Goal: Transaction & Acquisition: Purchase product/service

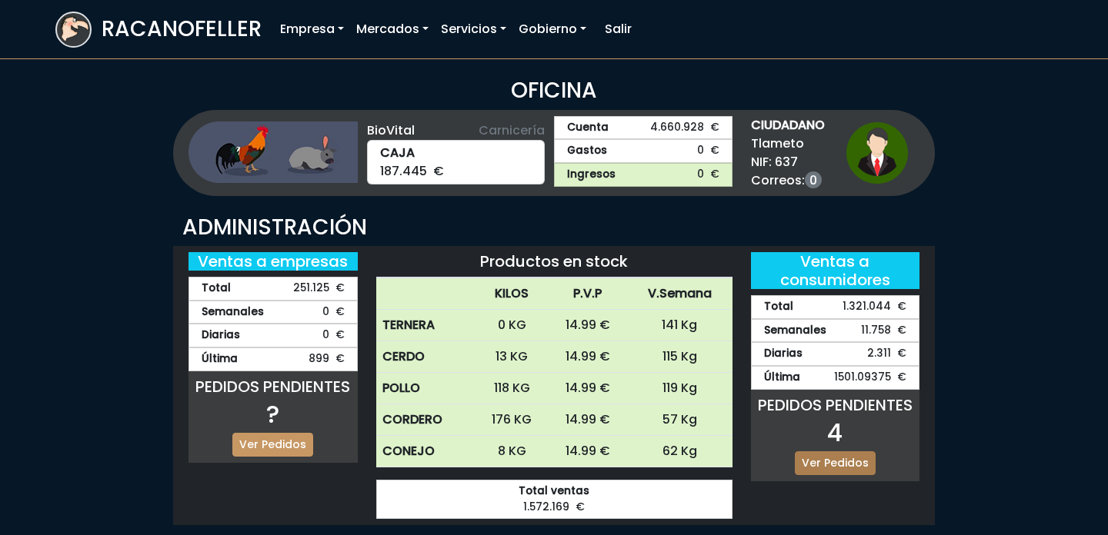
click at [852, 459] on link "Ver Pedidos" at bounding box center [835, 464] width 81 height 24
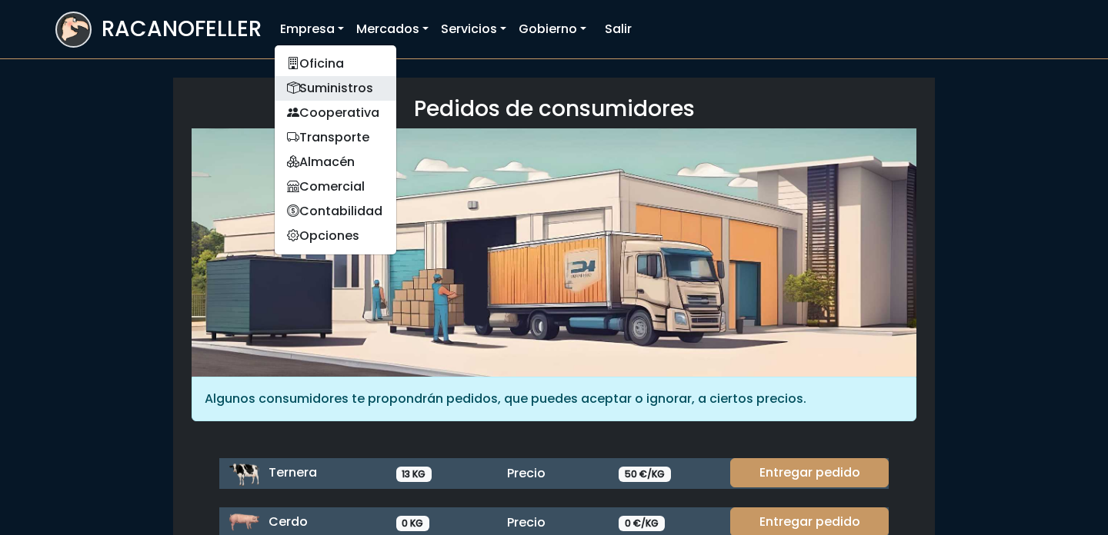
click at [347, 92] on link "Suministros" at bounding box center [336, 88] width 122 height 25
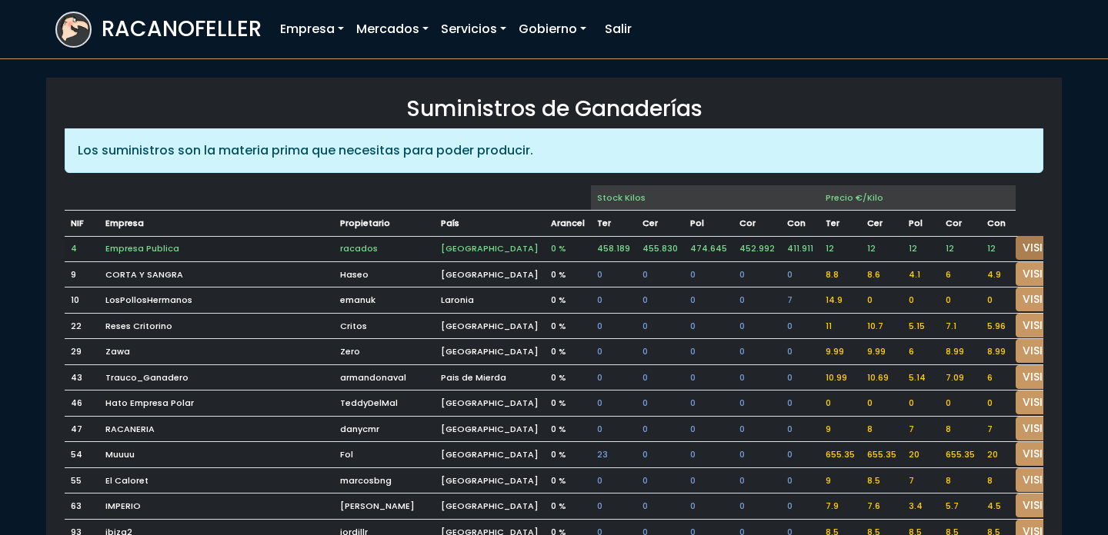
click at [1015, 246] on link "VISITAR" at bounding box center [1042, 248] width 55 height 24
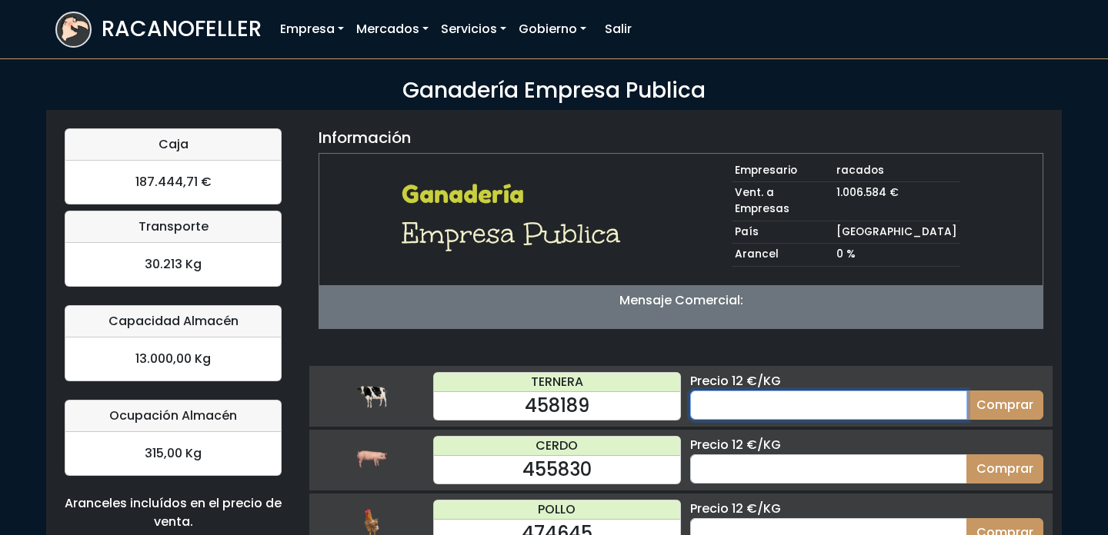
click at [868, 391] on input "number" at bounding box center [828, 405] width 277 height 29
type input "30"
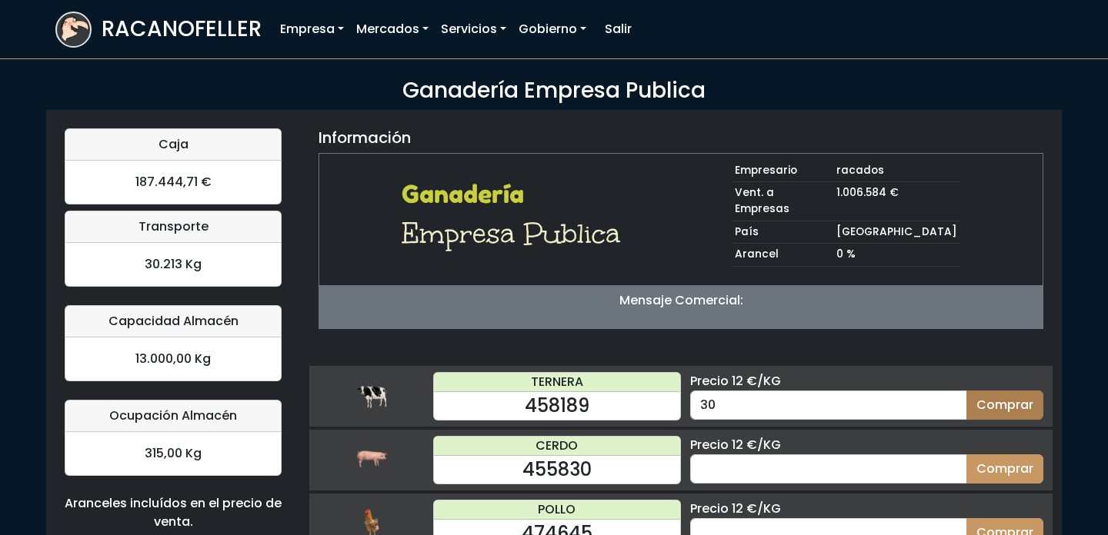
click at [1017, 391] on button "Comprar" at bounding box center [1004, 405] width 77 height 29
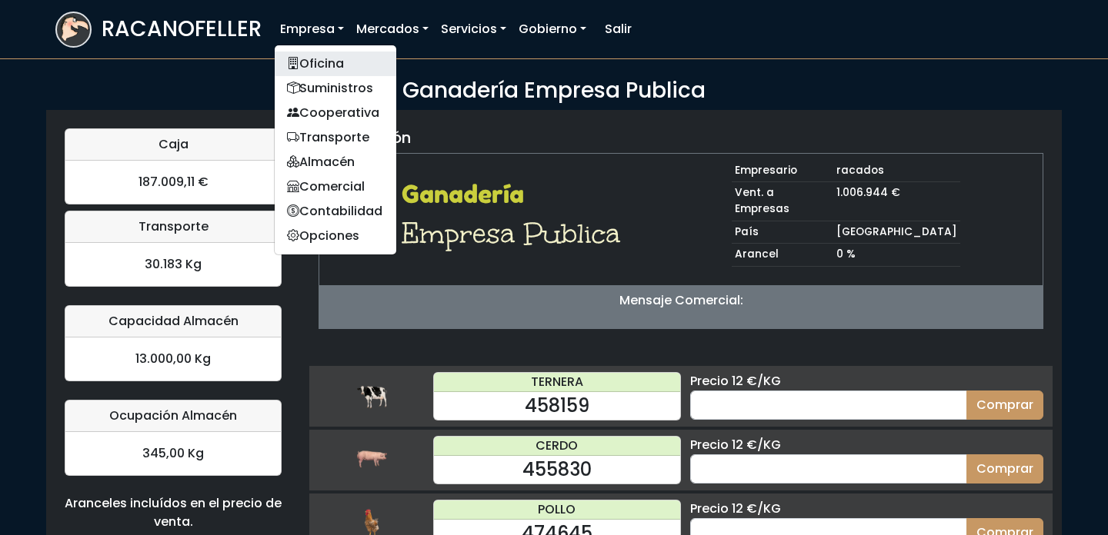
click at [308, 58] on link "Oficina" at bounding box center [336, 64] width 122 height 25
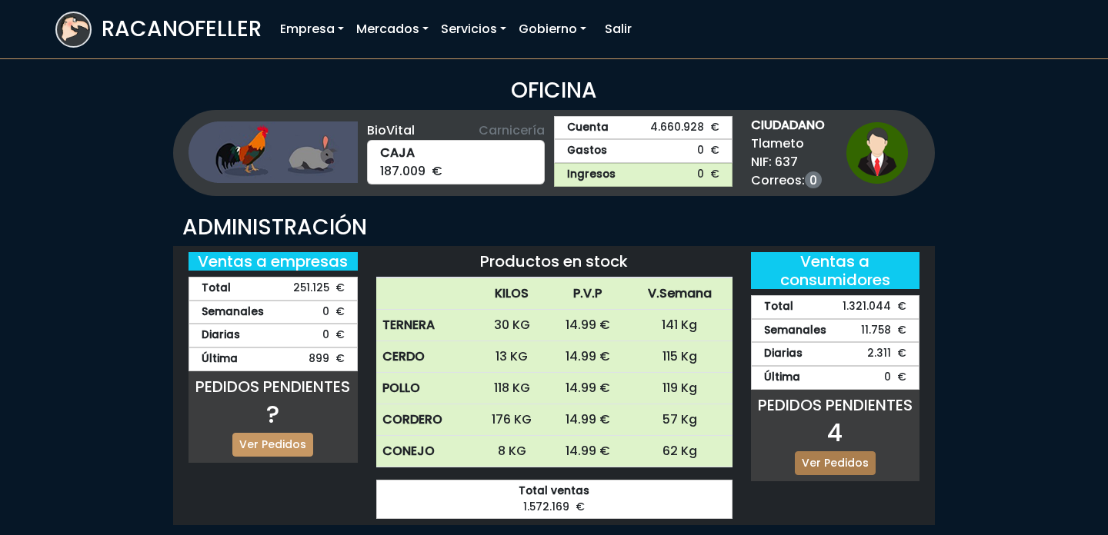
click at [826, 462] on link "Ver Pedidos" at bounding box center [835, 464] width 81 height 24
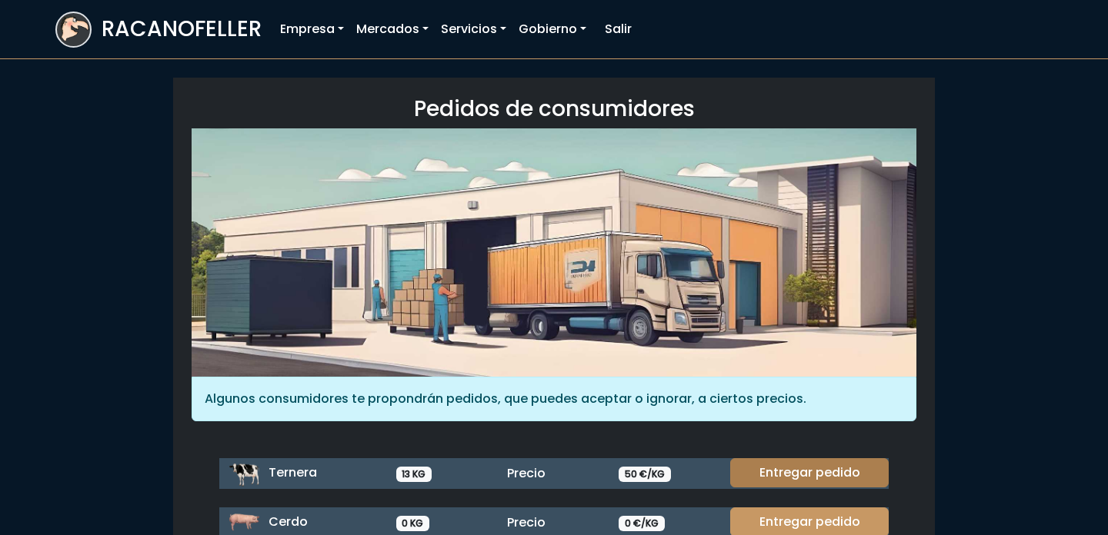
click at [835, 475] on link "Entregar pedido" at bounding box center [809, 472] width 158 height 29
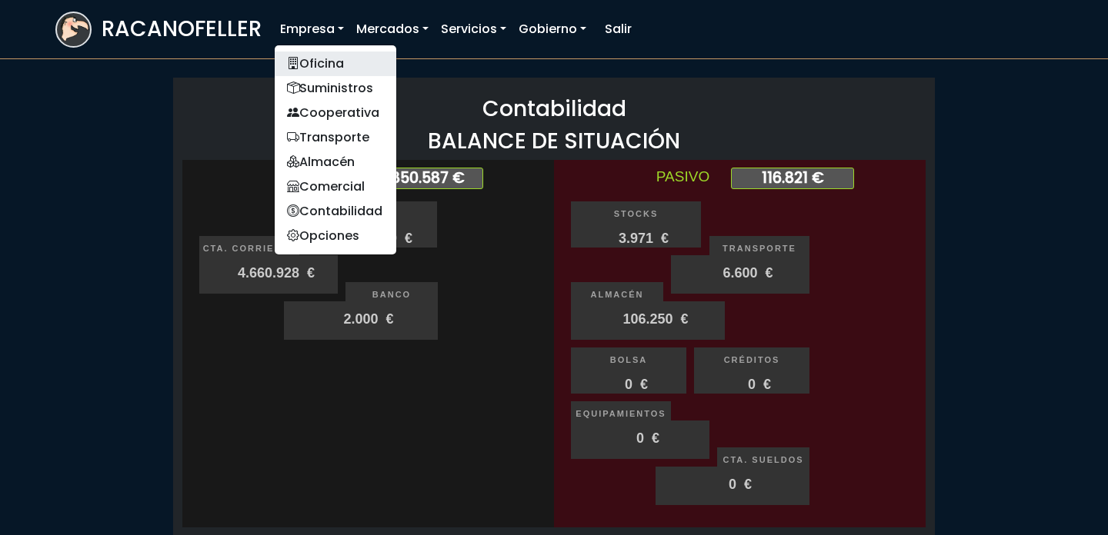
click at [321, 65] on link "Oficina" at bounding box center [336, 64] width 122 height 25
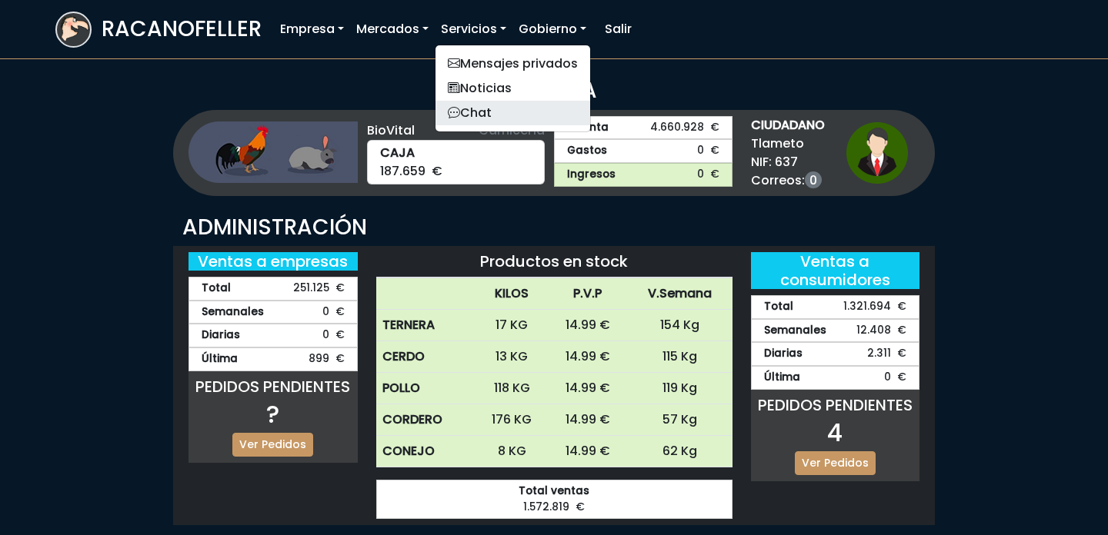
click at [489, 107] on link "Chat" at bounding box center [512, 113] width 155 height 25
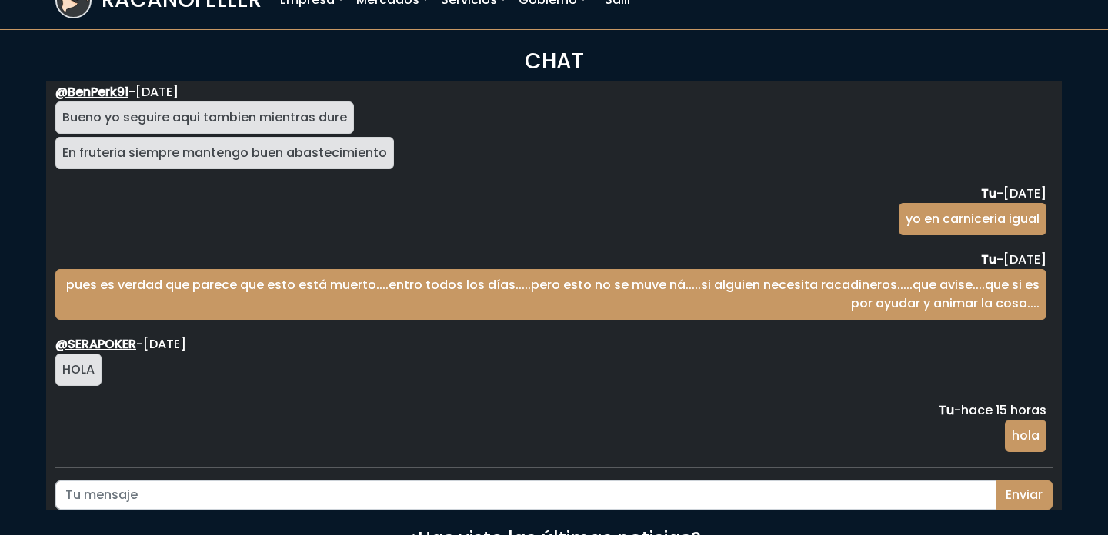
scroll to position [77, 0]
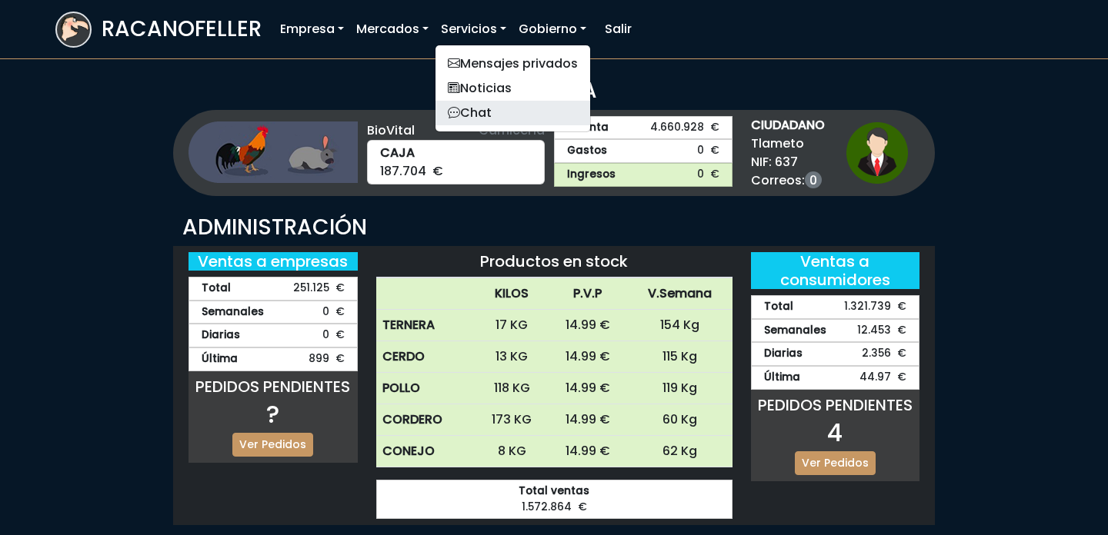
click at [490, 110] on link "Chat" at bounding box center [512, 113] width 155 height 25
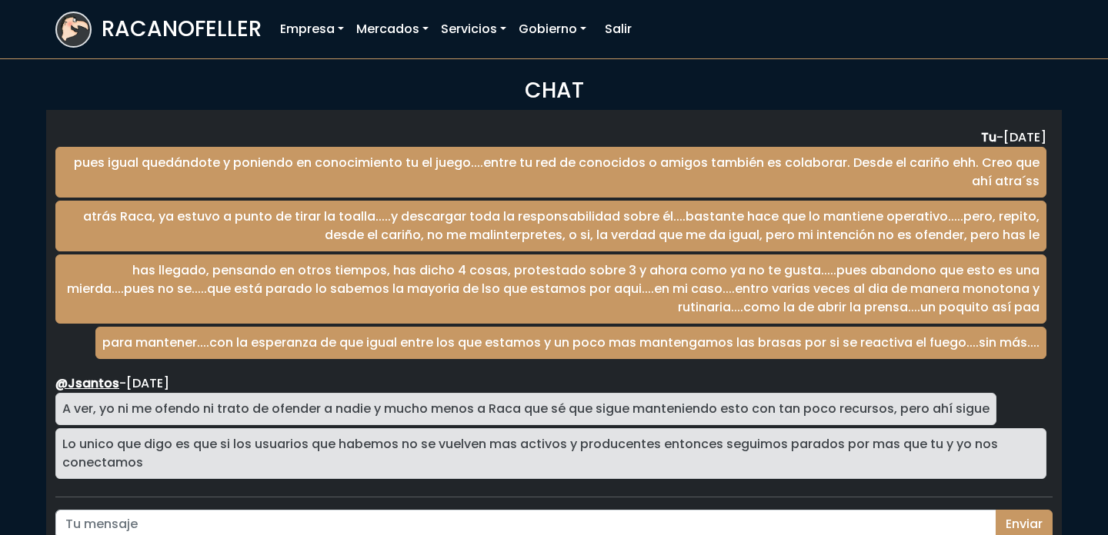
scroll to position [2546, 0]
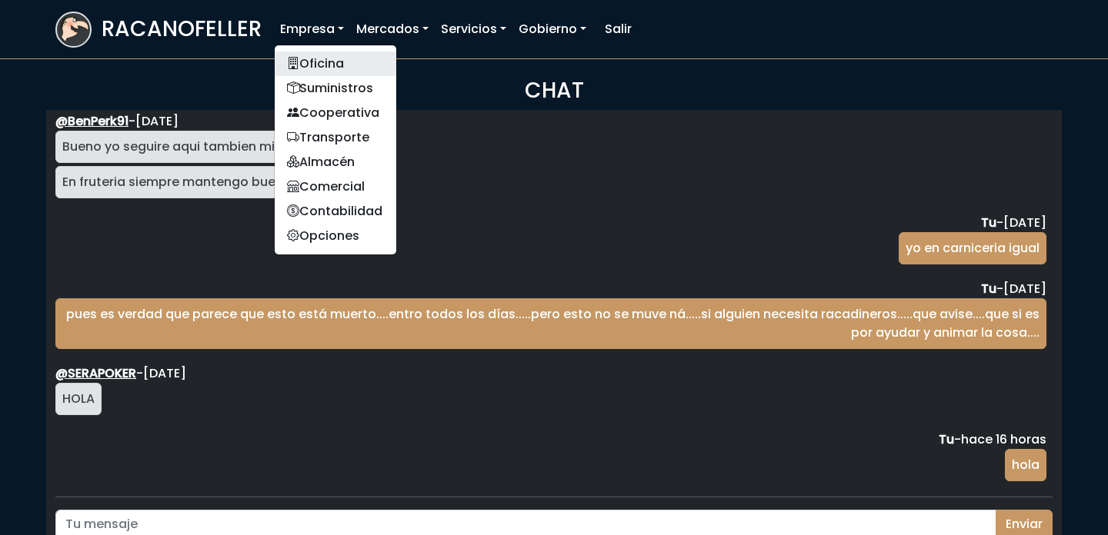
click at [330, 52] on link "Oficina" at bounding box center [336, 64] width 122 height 25
